Goal: Check status: Check status

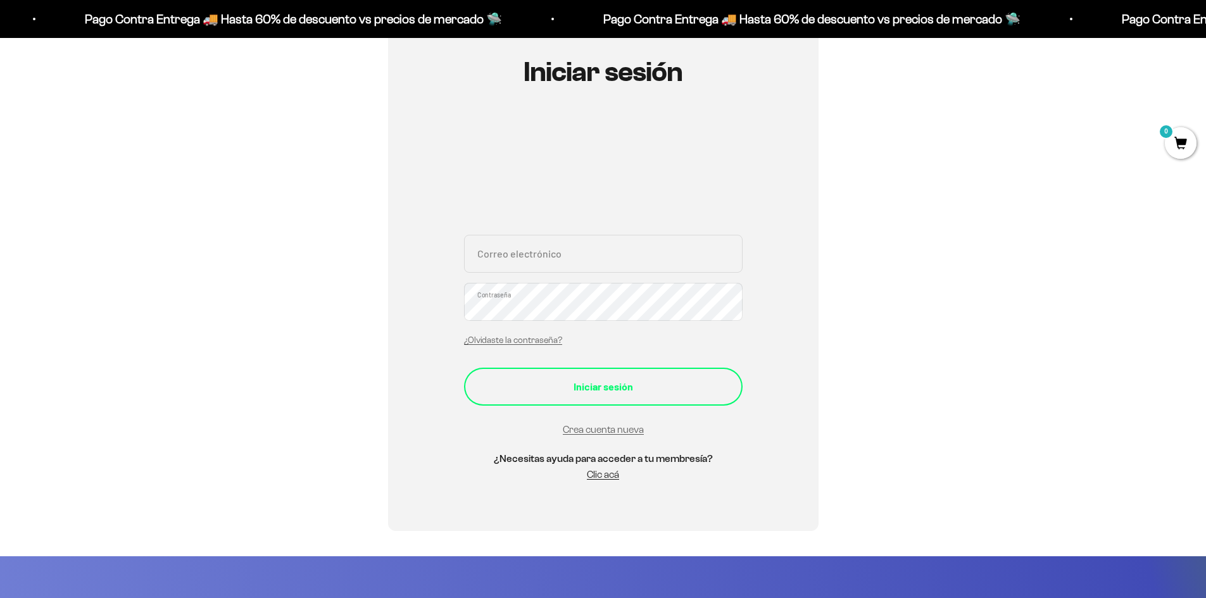
scroll to position [190, 0]
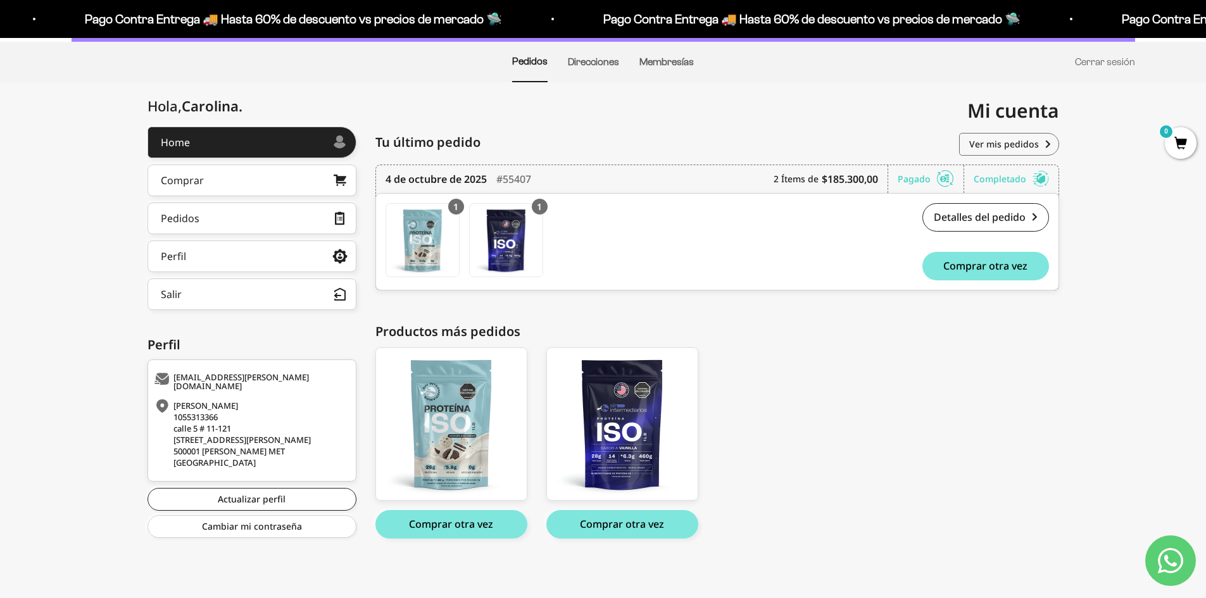
scroll to position [91, 0]
click at [317, 211] on link "Pedidos" at bounding box center [252, 218] width 209 height 32
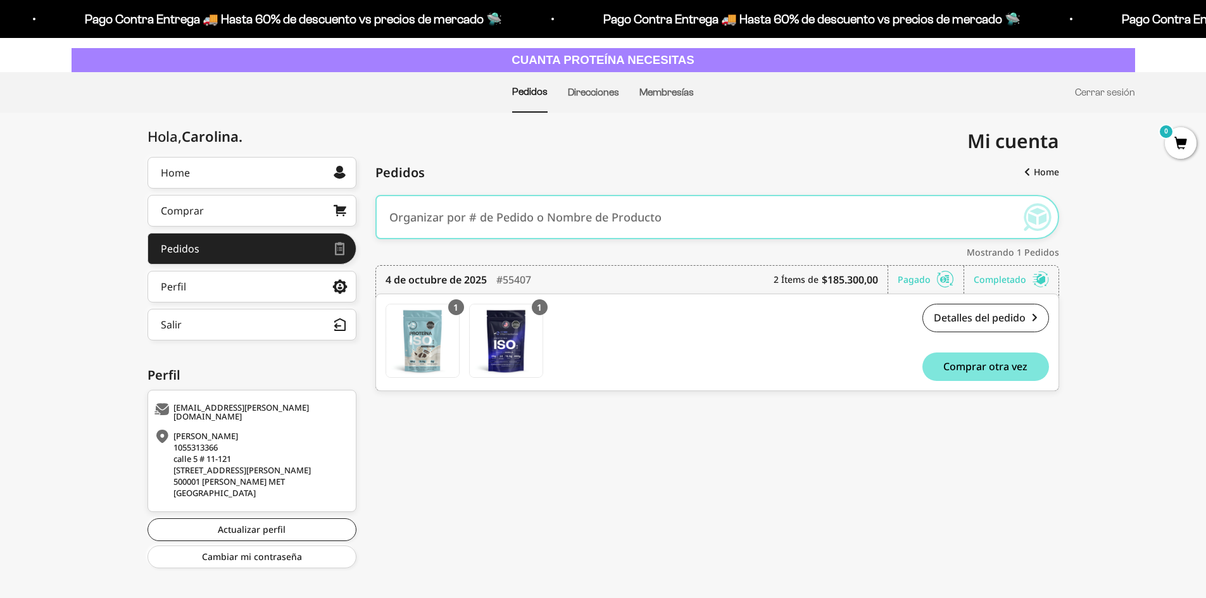
scroll to position [79, 0]
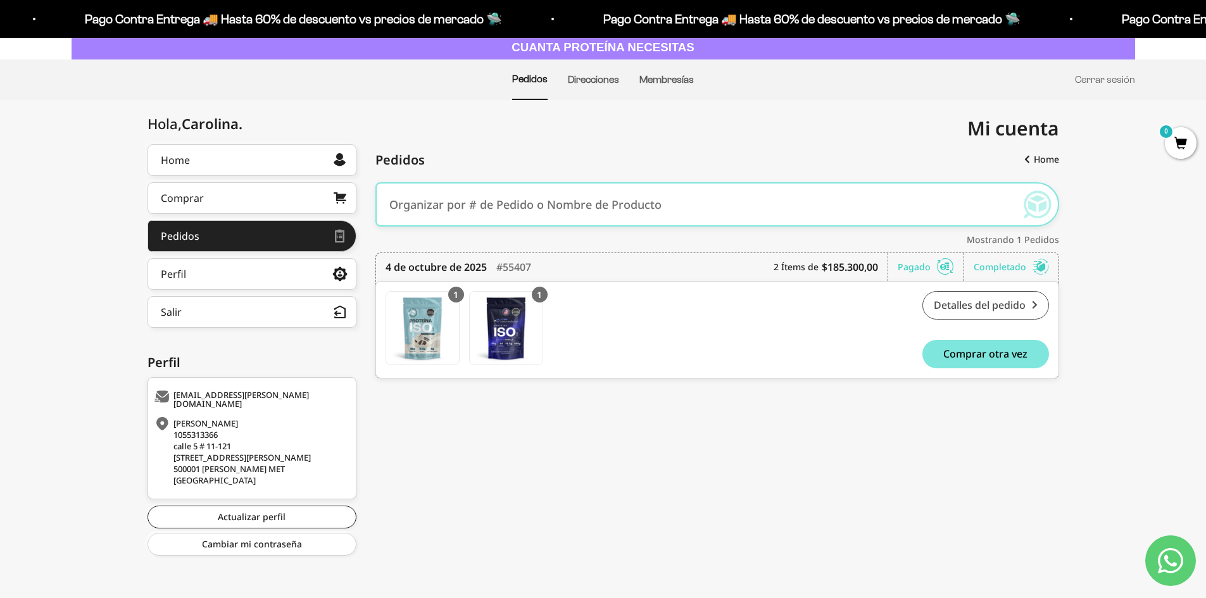
click at [984, 305] on link "Detalles del pedido" at bounding box center [986, 305] width 127 height 28
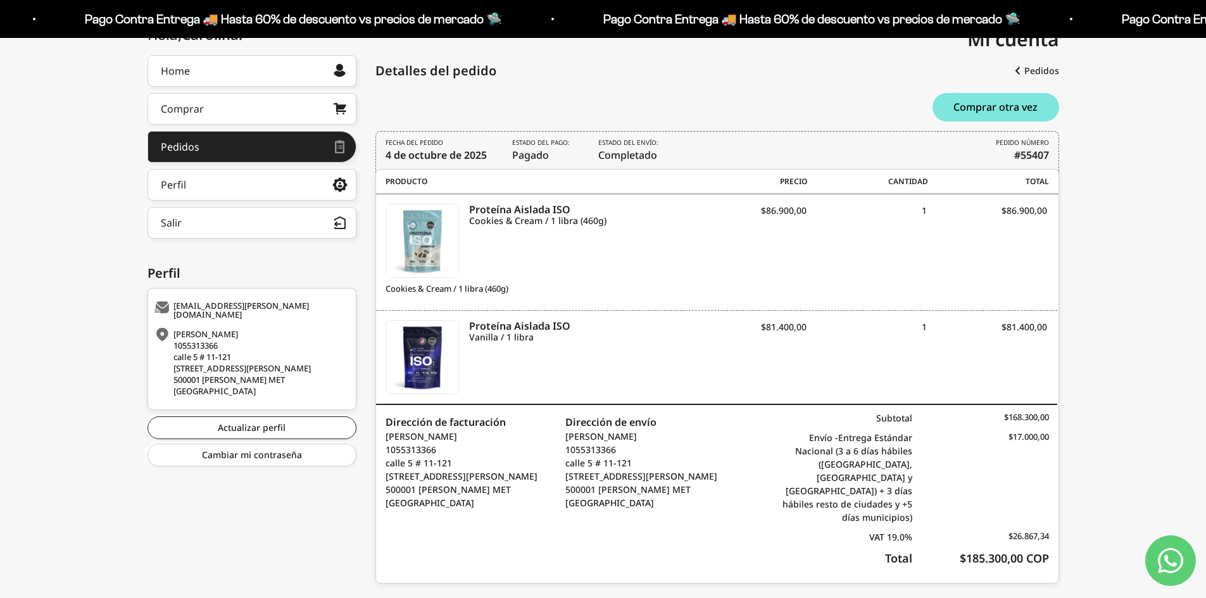
scroll to position [99, 0]
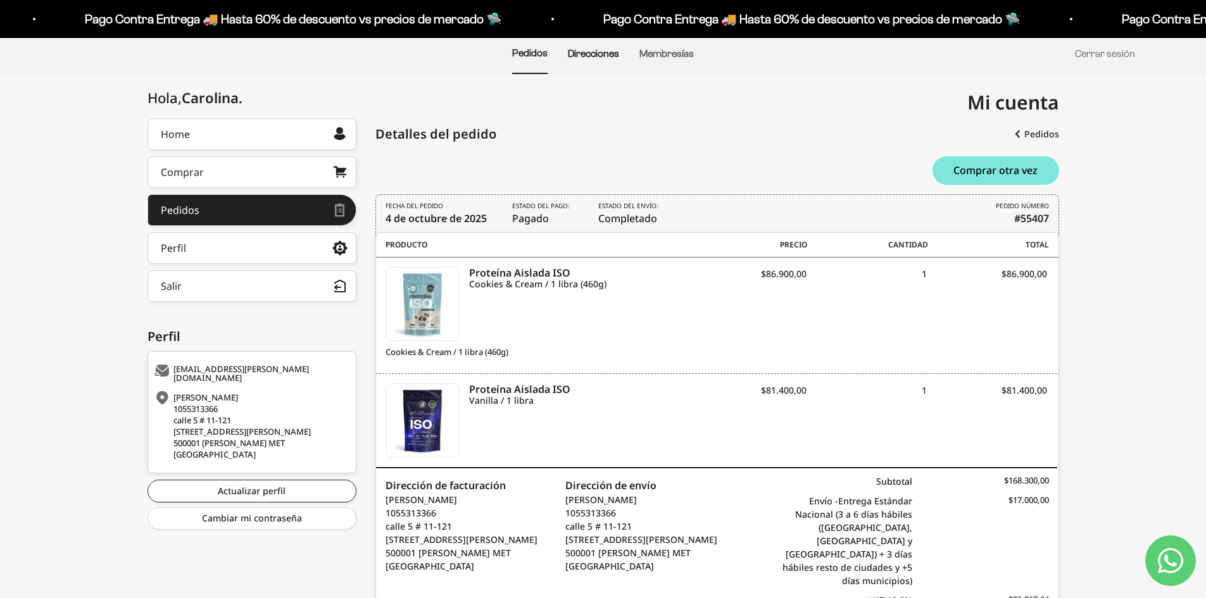
click at [606, 56] on link "Direcciones" at bounding box center [593, 53] width 51 height 11
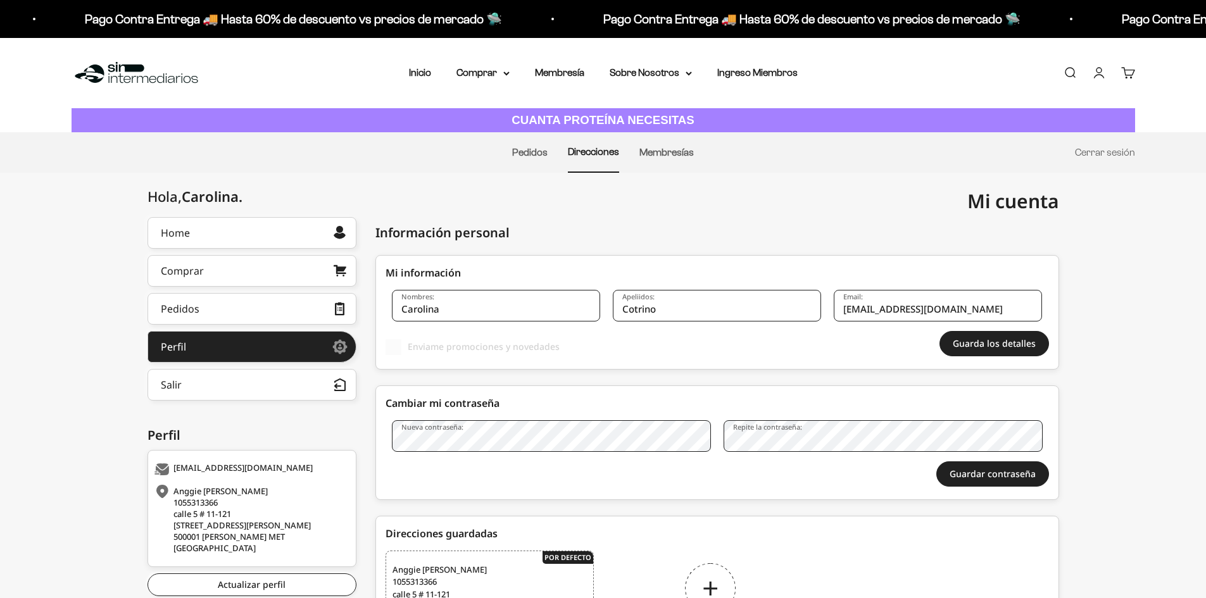
click at [669, 153] on link "Membresías" at bounding box center [667, 152] width 54 height 11
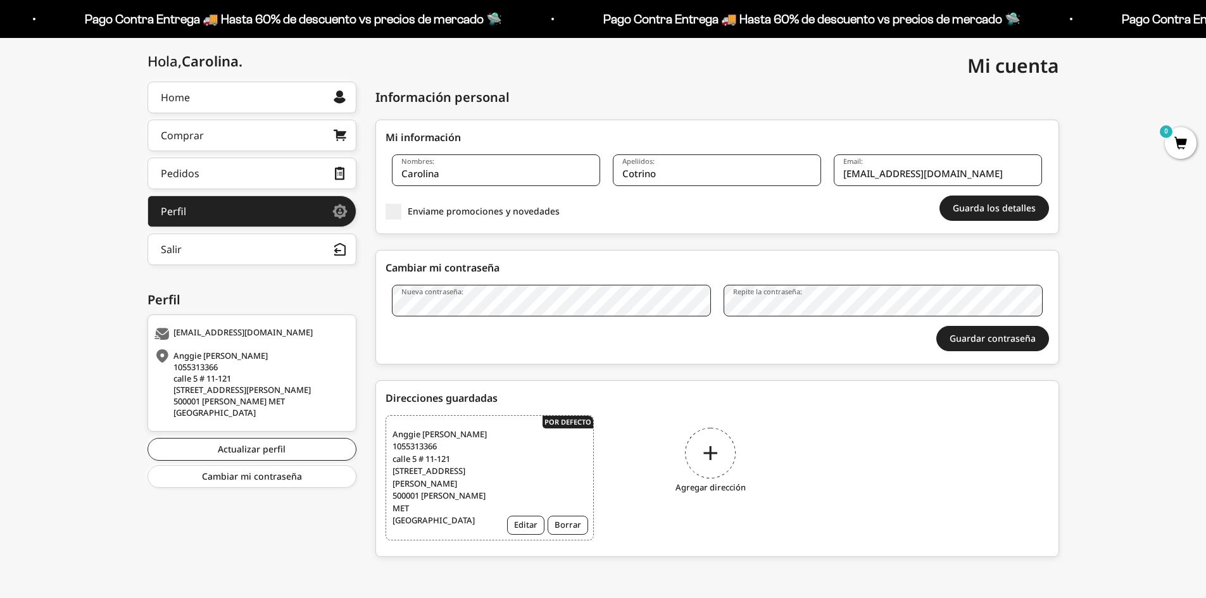
scroll to position [49, 0]
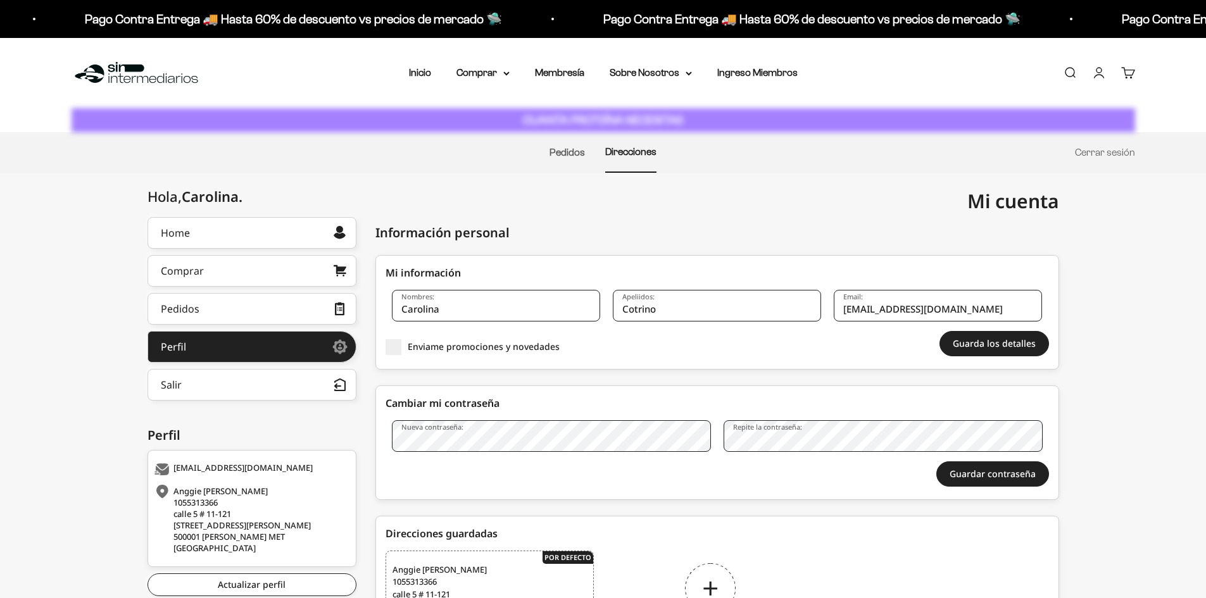
scroll to position [30, 0]
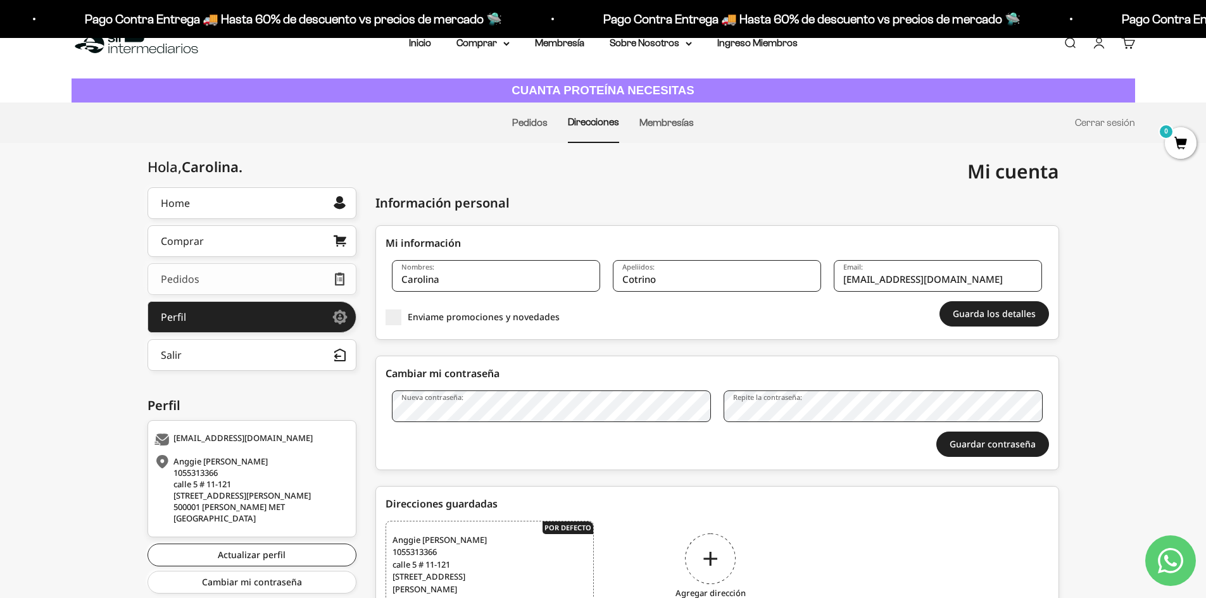
click at [227, 286] on link "Pedidos" at bounding box center [252, 279] width 209 height 32
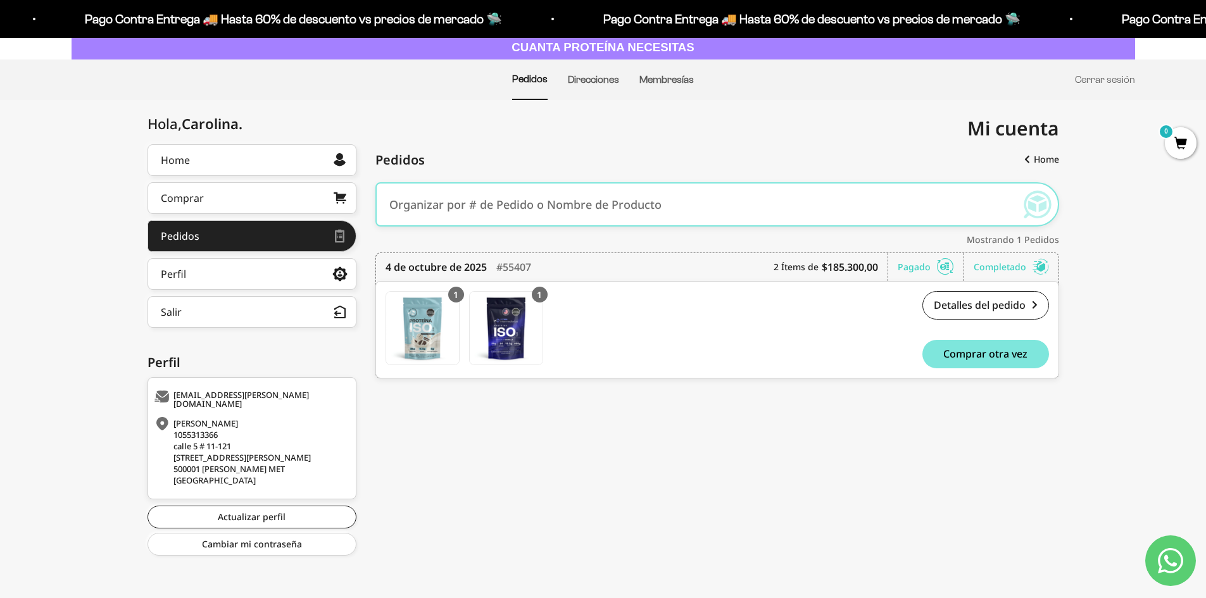
scroll to position [79, 0]
click at [1004, 303] on link "Detalles del pedido" at bounding box center [986, 305] width 127 height 28
